Goal: Transaction & Acquisition: Purchase product/service

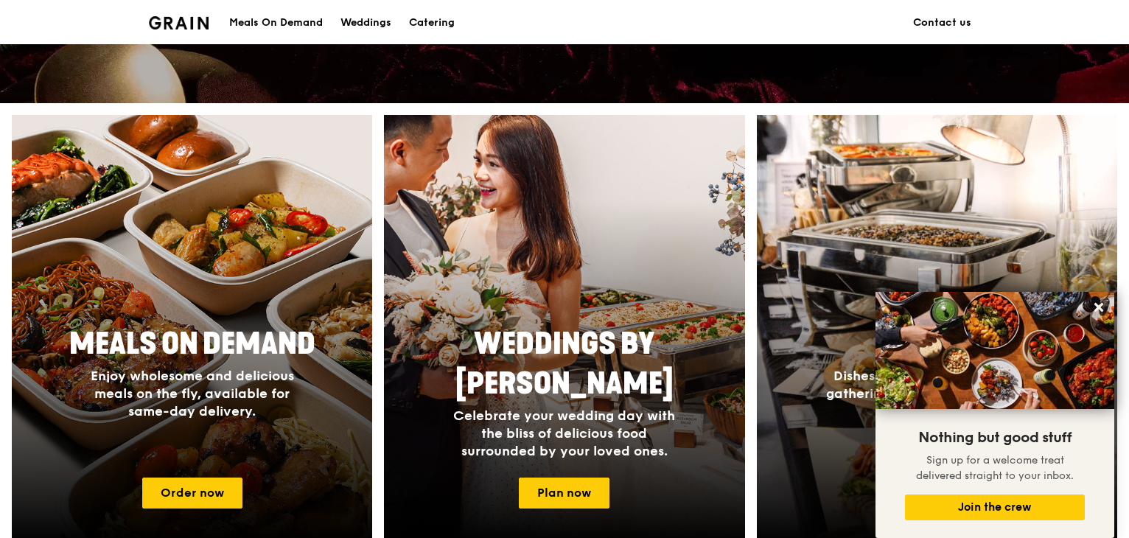
scroll to position [487, 0]
click at [1100, 304] on icon at bounding box center [1098, 307] width 13 height 13
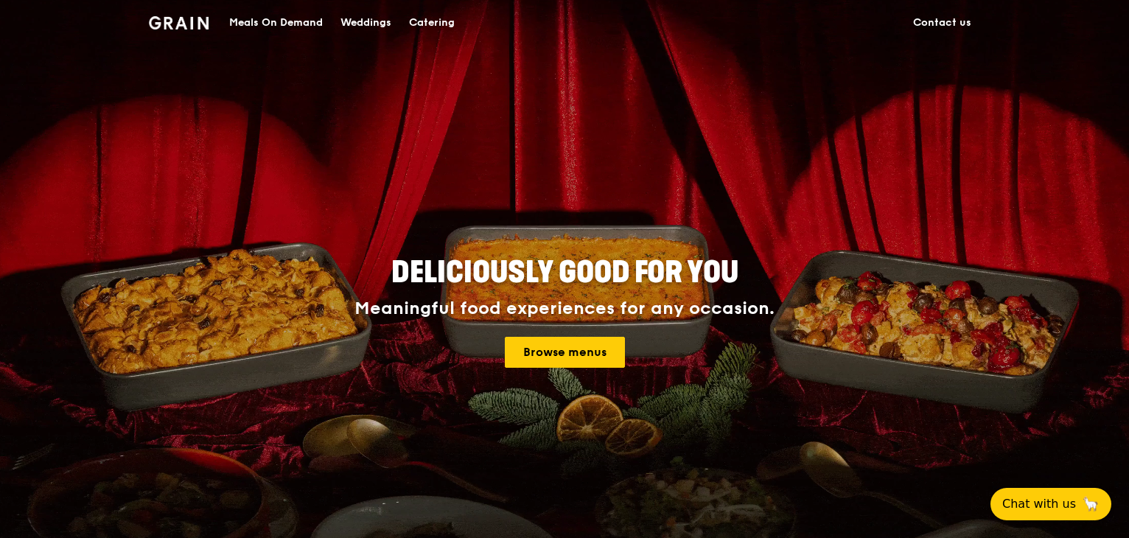
scroll to position [0, 0]
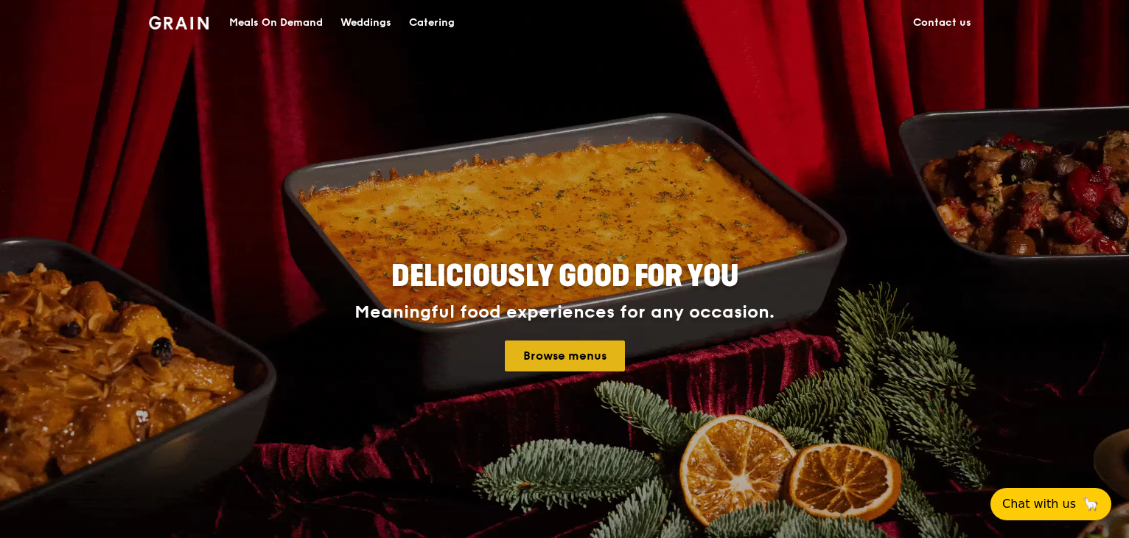
click at [581, 358] on link "Browse menus" at bounding box center [565, 356] width 120 height 31
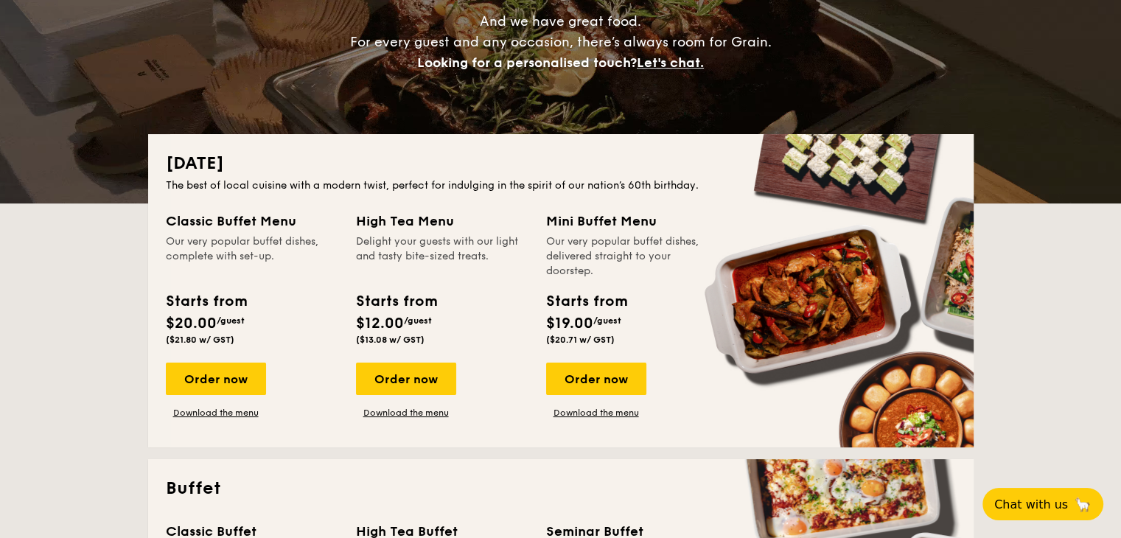
scroll to position [206, 0]
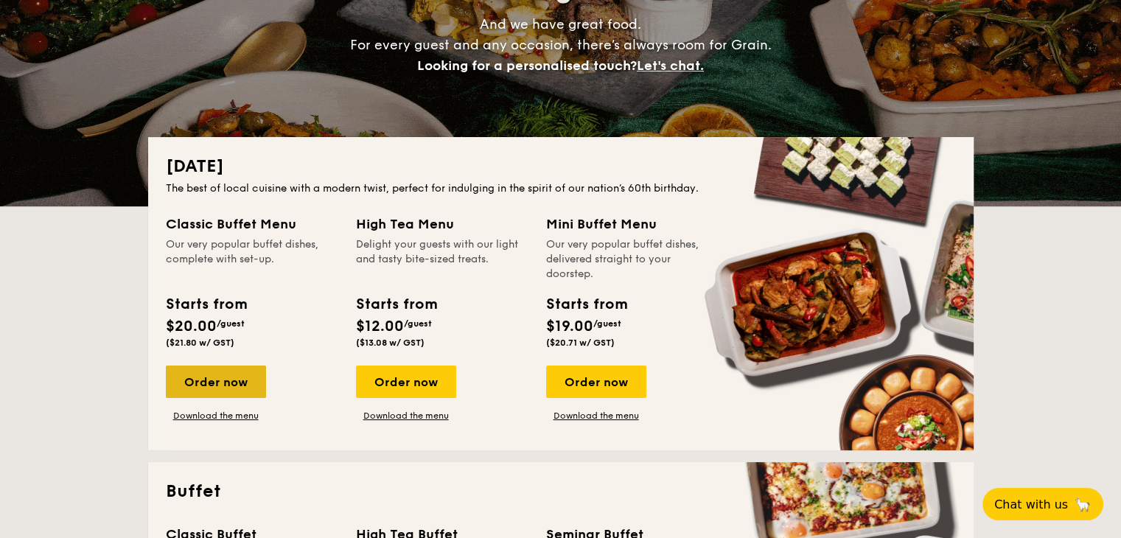
click at [234, 381] on div "Order now" at bounding box center [216, 382] width 100 height 32
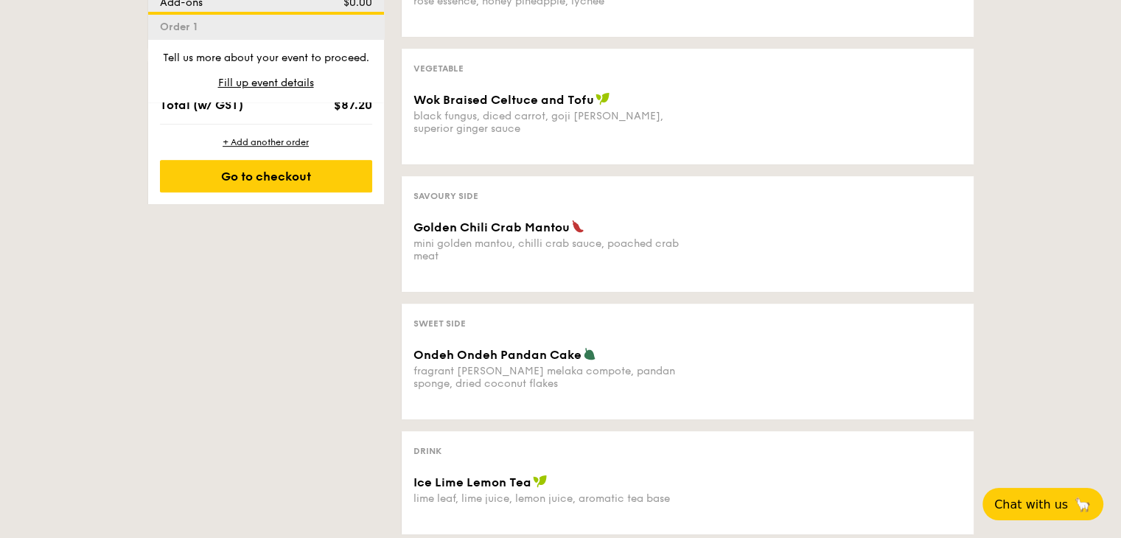
scroll to position [1204, 0]
